Goal: Information Seeking & Learning: Learn about a topic

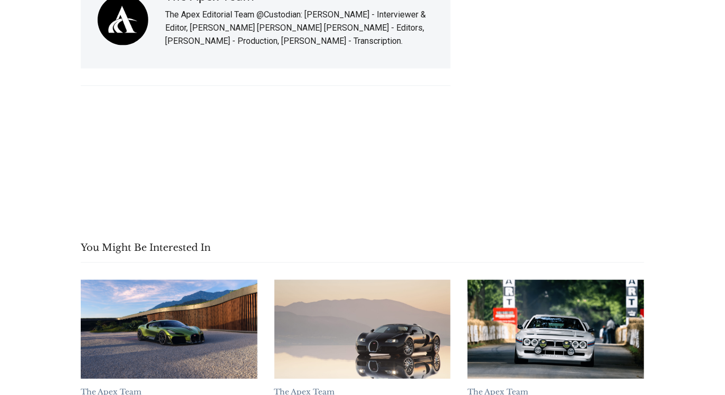
scroll to position [15159, 0]
